Goal: Task Accomplishment & Management: Use online tool/utility

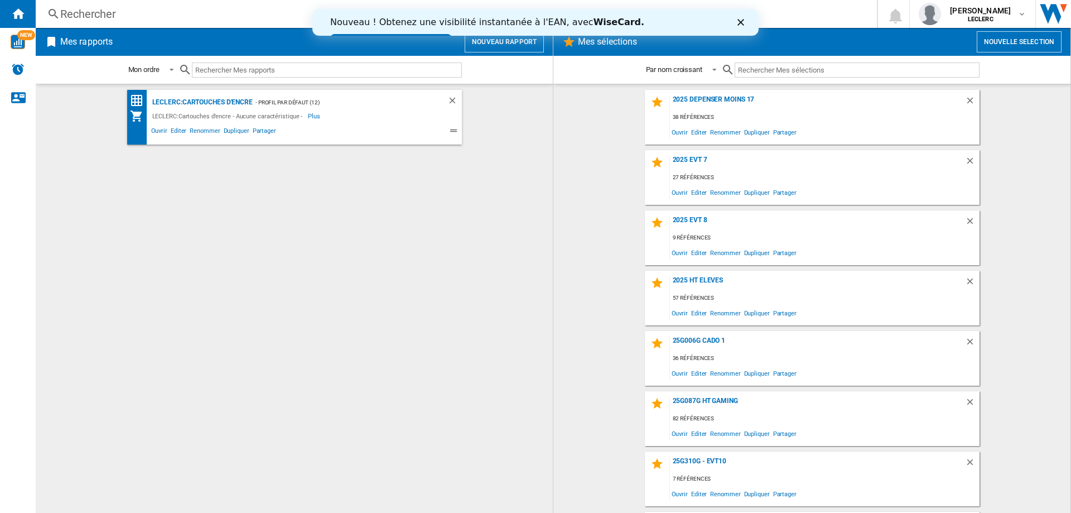
click at [756, 66] on input "text" at bounding box center [857, 69] width 245 height 15
click at [999, 42] on button "Nouvelle selection" at bounding box center [1019, 41] width 85 height 21
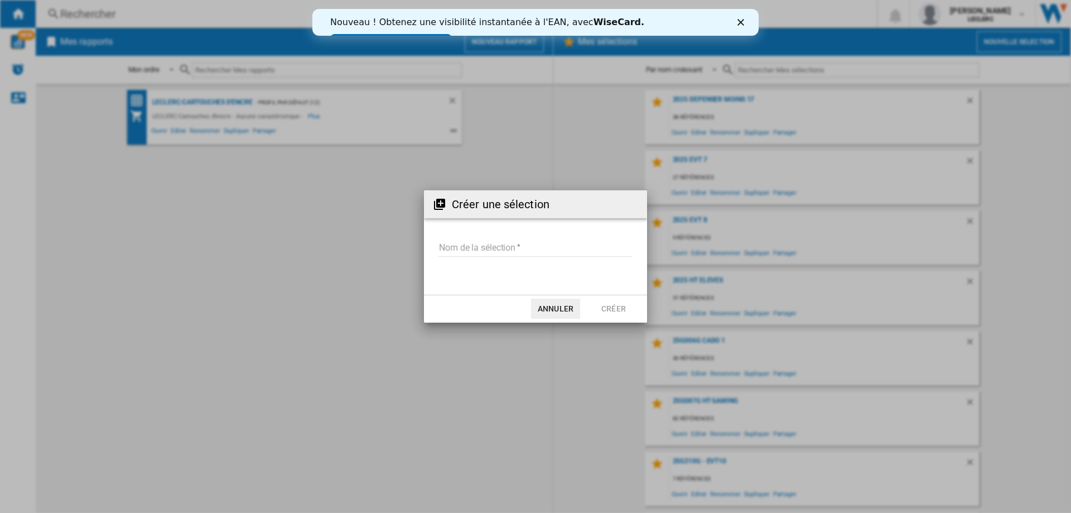
click at [524, 250] on input "Nom de la sélection" at bounding box center [535, 248] width 194 height 17
type input "*******"
click at [607, 316] on button "Créer" at bounding box center [613, 308] width 49 height 20
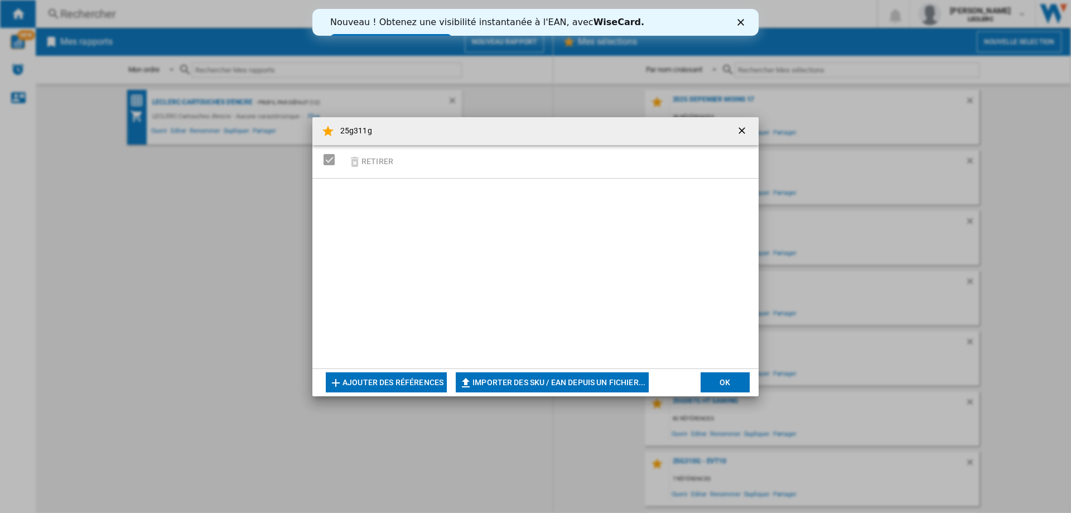
click at [542, 379] on button "Importer des SKU / EAN depuis un fichier..." at bounding box center [552, 382] width 193 height 20
type input "**********"
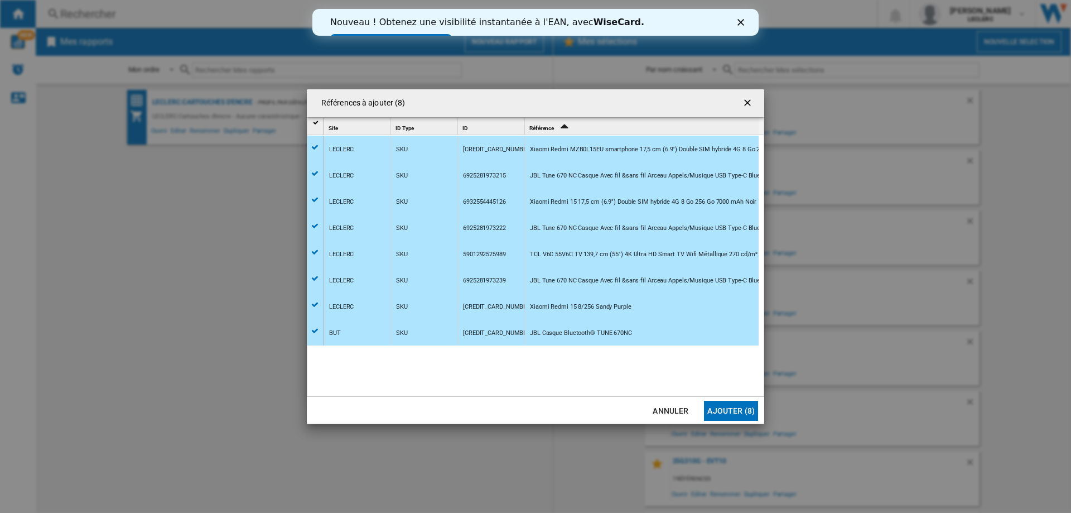
click at [726, 413] on button "Ajouter (8)" at bounding box center [731, 410] width 54 height 20
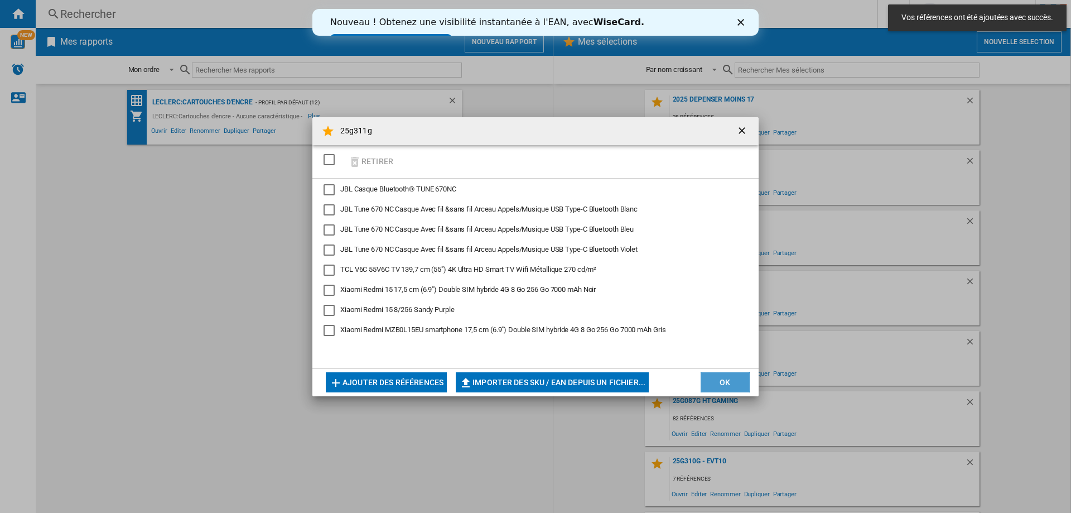
click at [724, 382] on button "OK" at bounding box center [724, 382] width 49 height 20
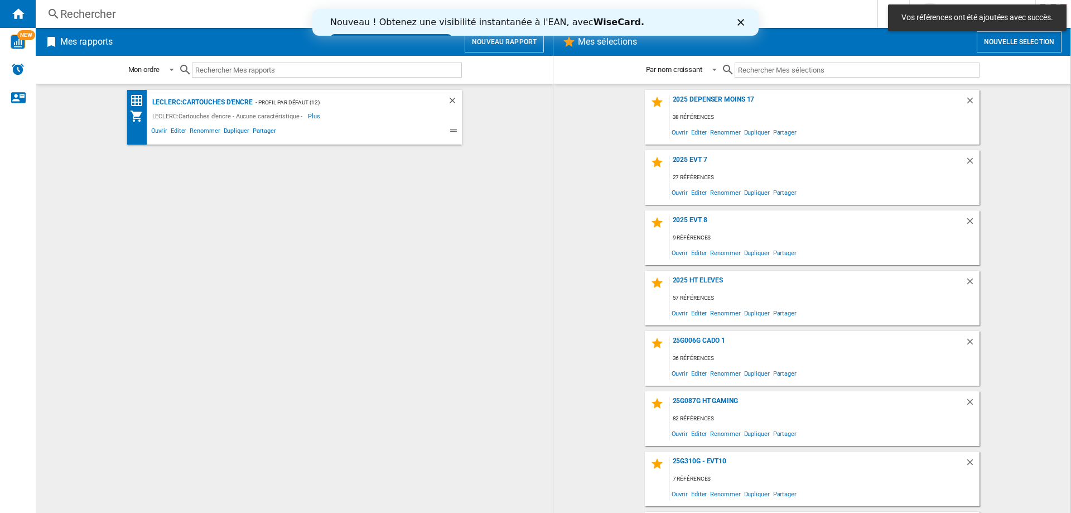
click at [760, 71] on input "text" at bounding box center [857, 69] width 245 height 15
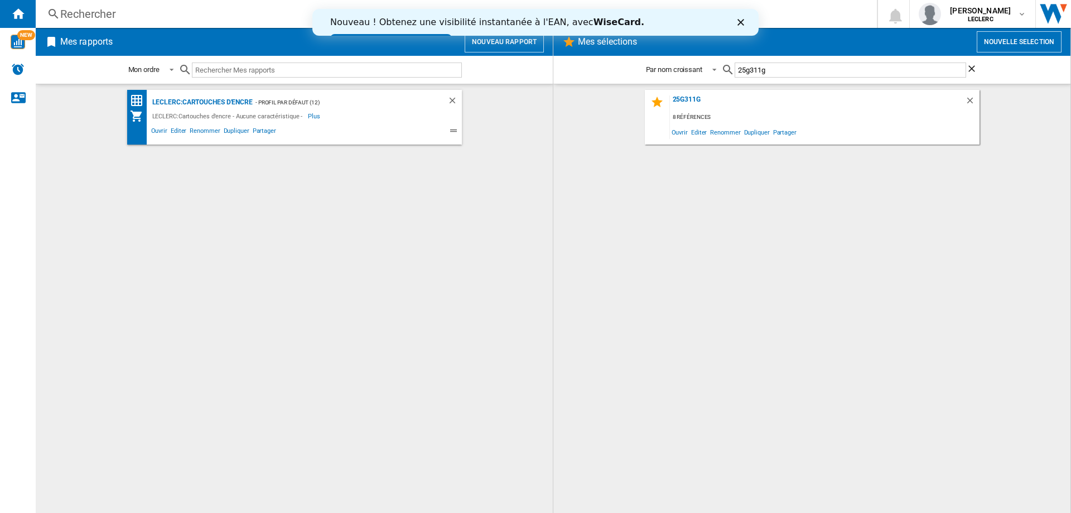
type input "25g311g"
click at [682, 97] on div "25g311g" at bounding box center [817, 102] width 295 height 15
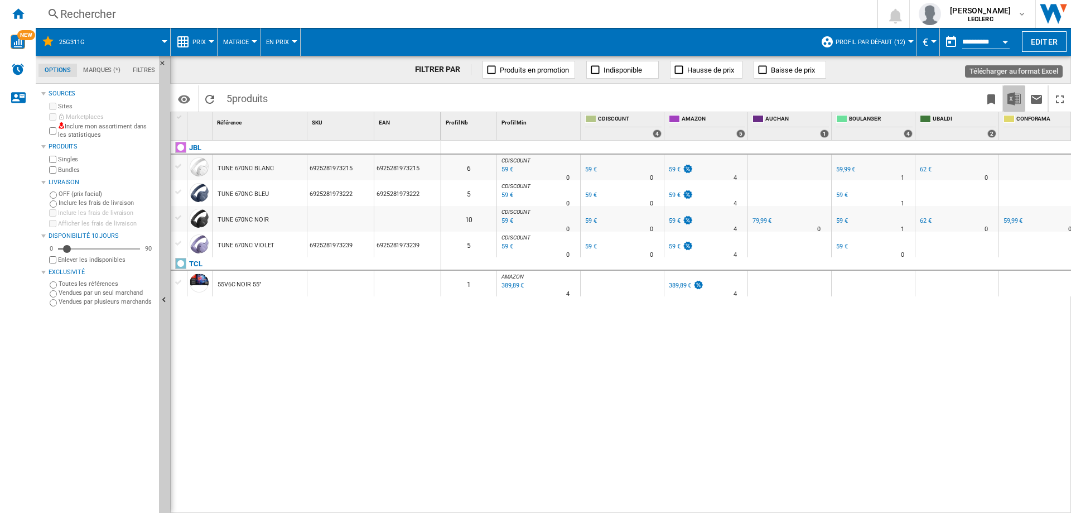
click at [1010, 100] on img "Télécharger au format Excel" at bounding box center [1013, 98] width 13 height 13
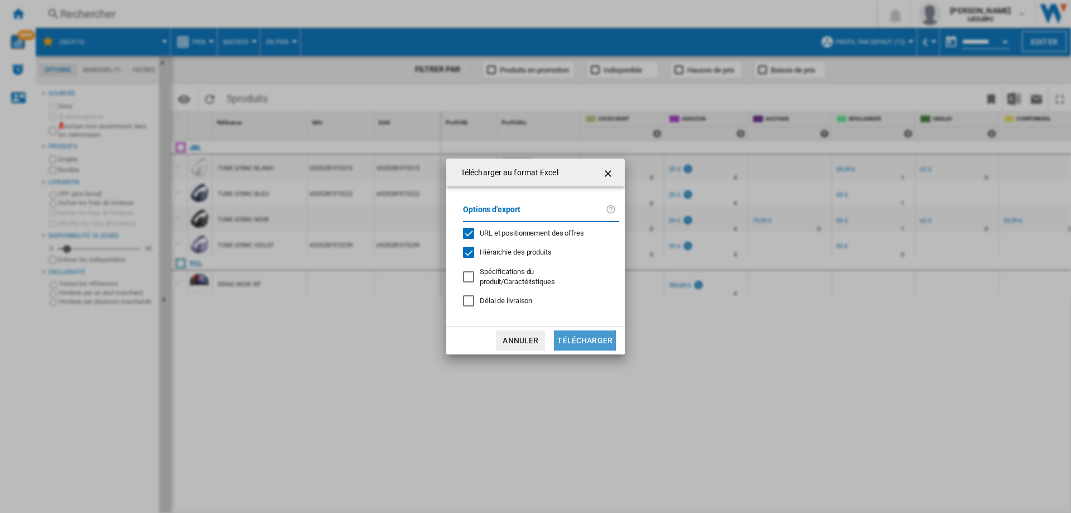
click at [584, 342] on button "Télécharger" at bounding box center [585, 340] width 62 height 20
